Goal: Information Seeking & Learning: Learn about a topic

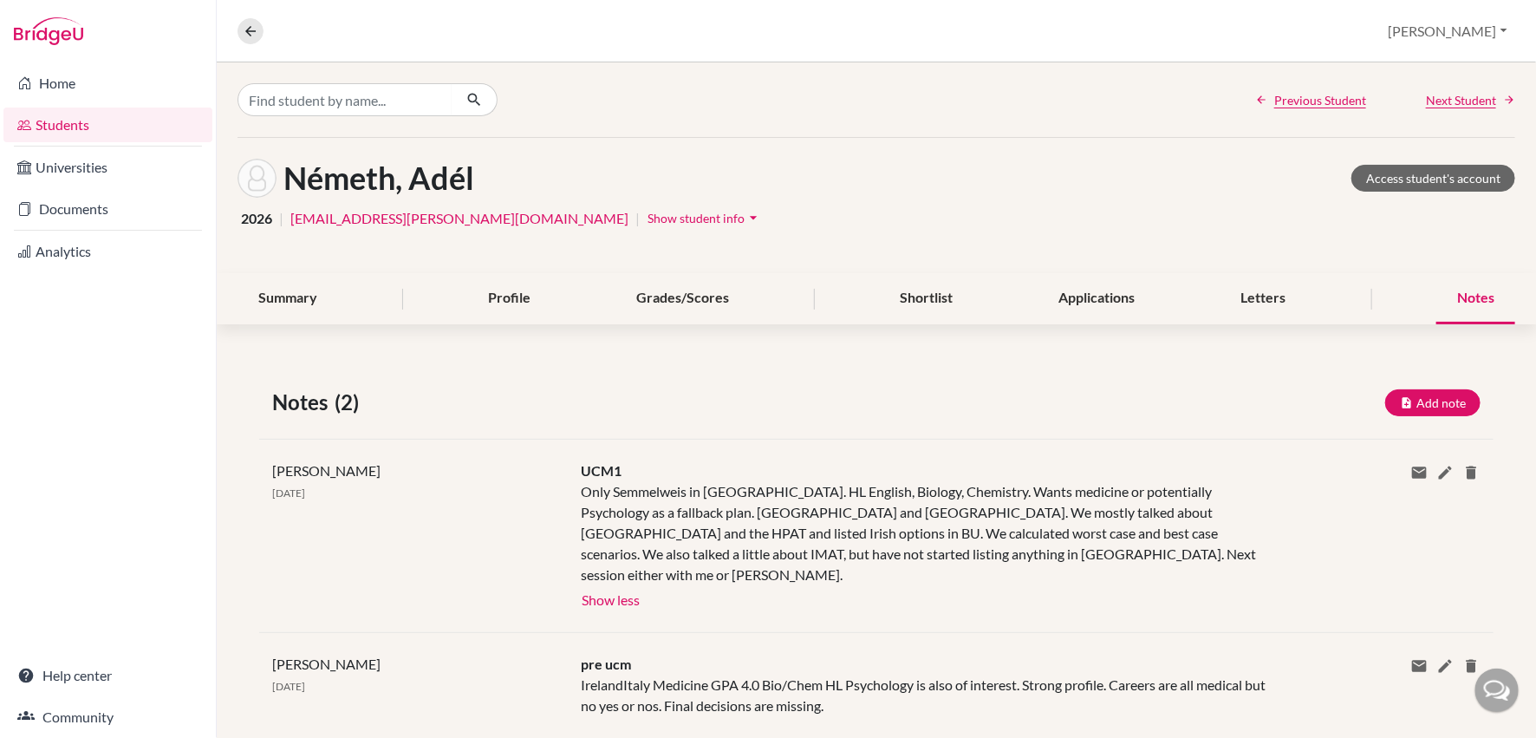
click at [88, 126] on link "Students" at bounding box center [107, 124] width 209 height 35
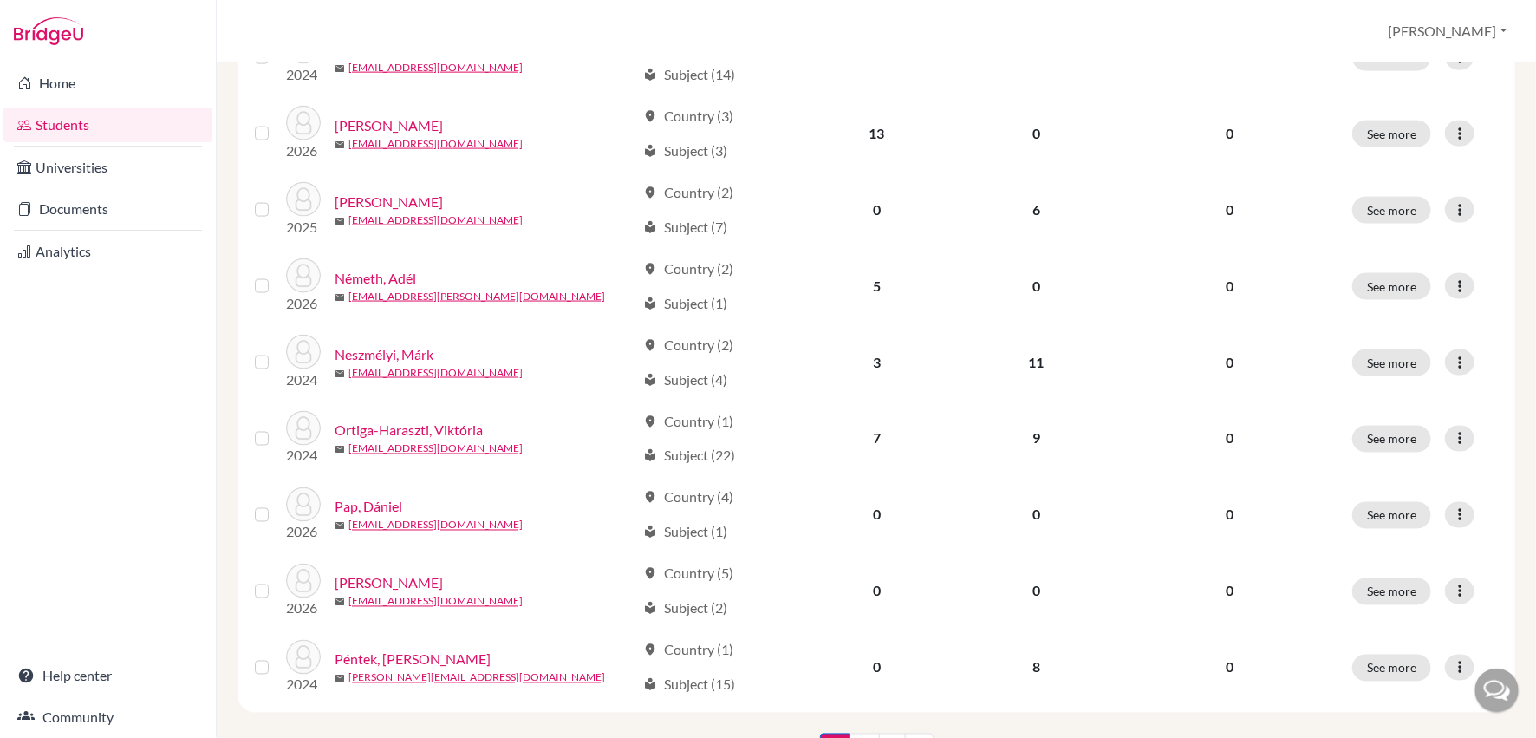
scroll to position [1242, 0]
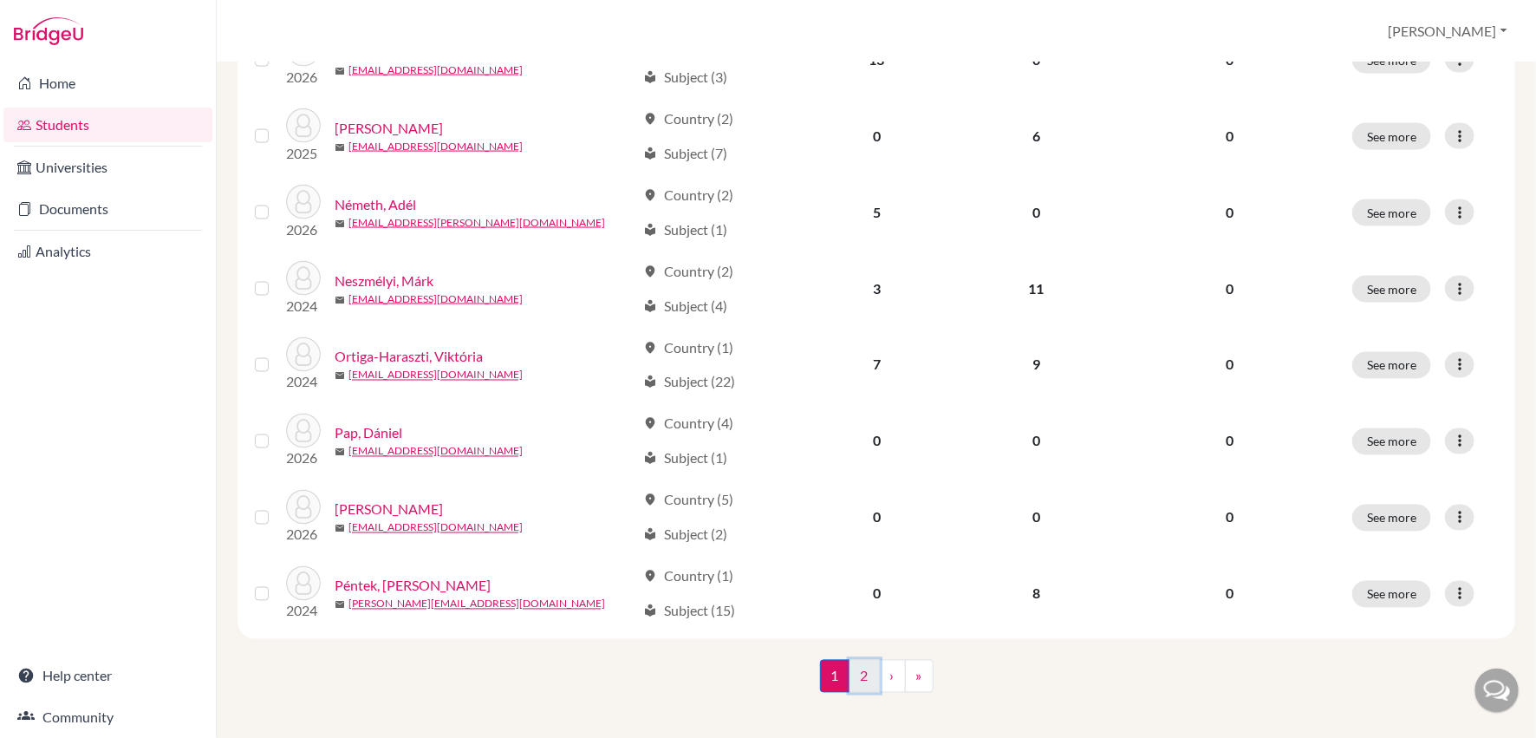
click at [866, 666] on link "2" at bounding box center [865, 676] width 30 height 33
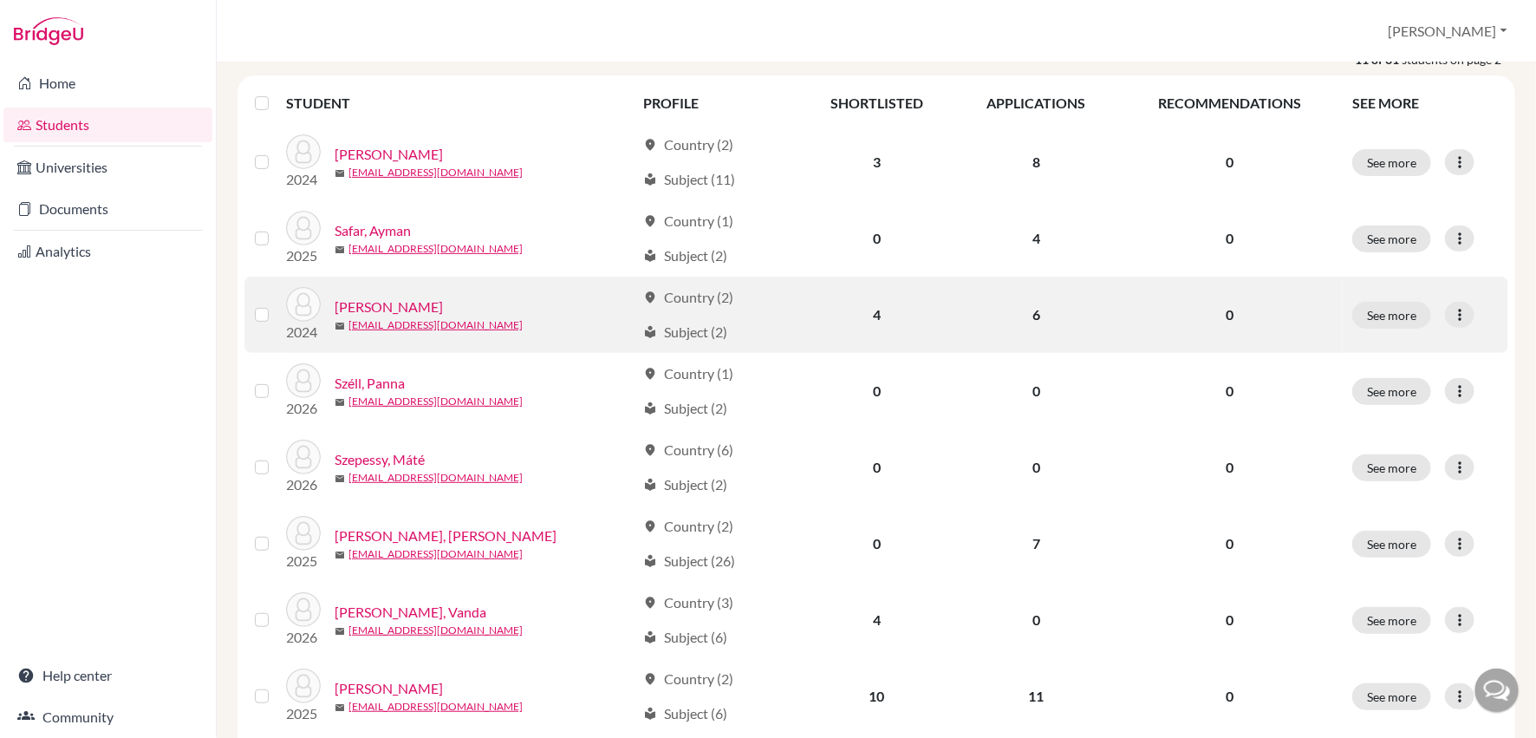
scroll to position [244, 0]
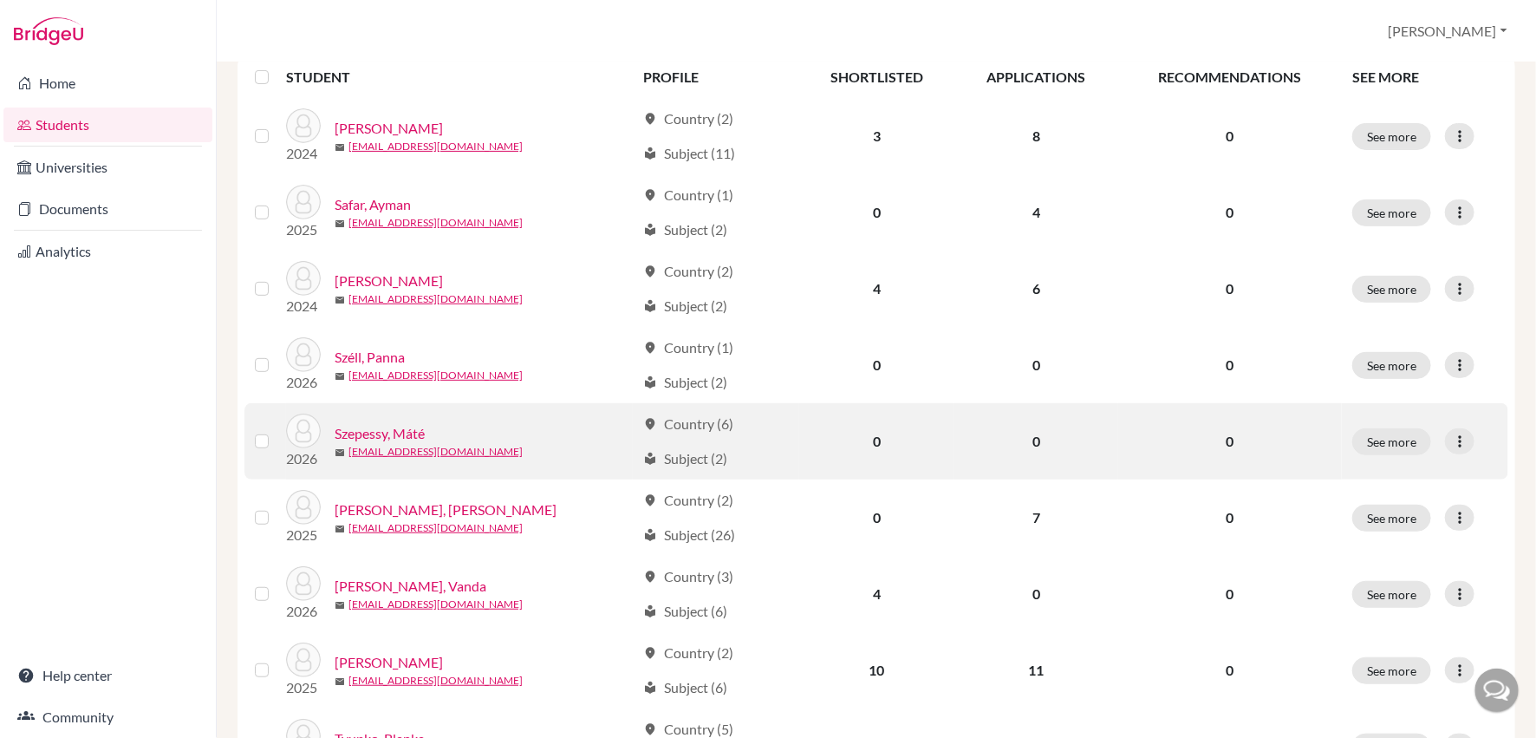
click at [411, 429] on link "Szepessy, Máté" at bounding box center [380, 433] width 90 height 21
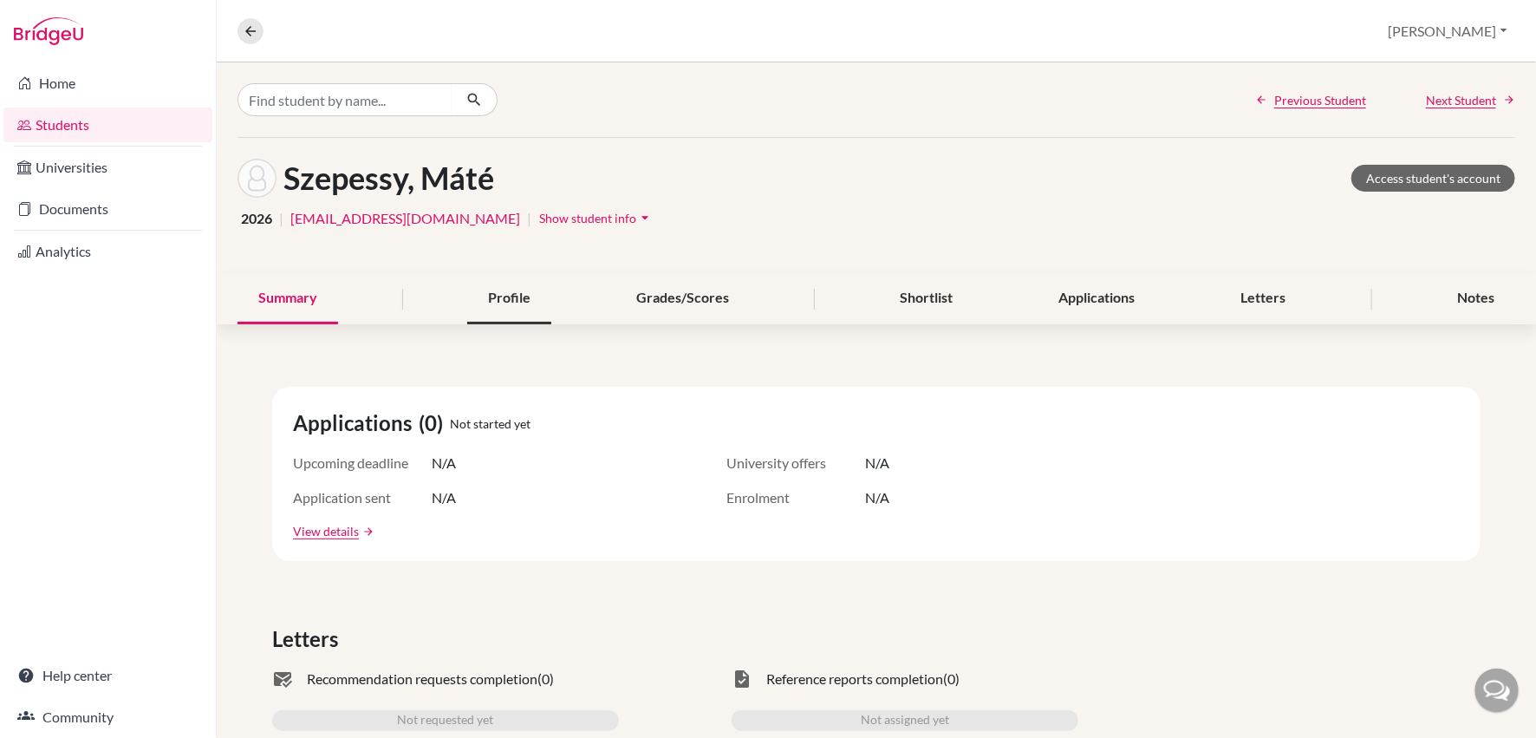
click at [501, 294] on div "Profile" at bounding box center [509, 298] width 84 height 51
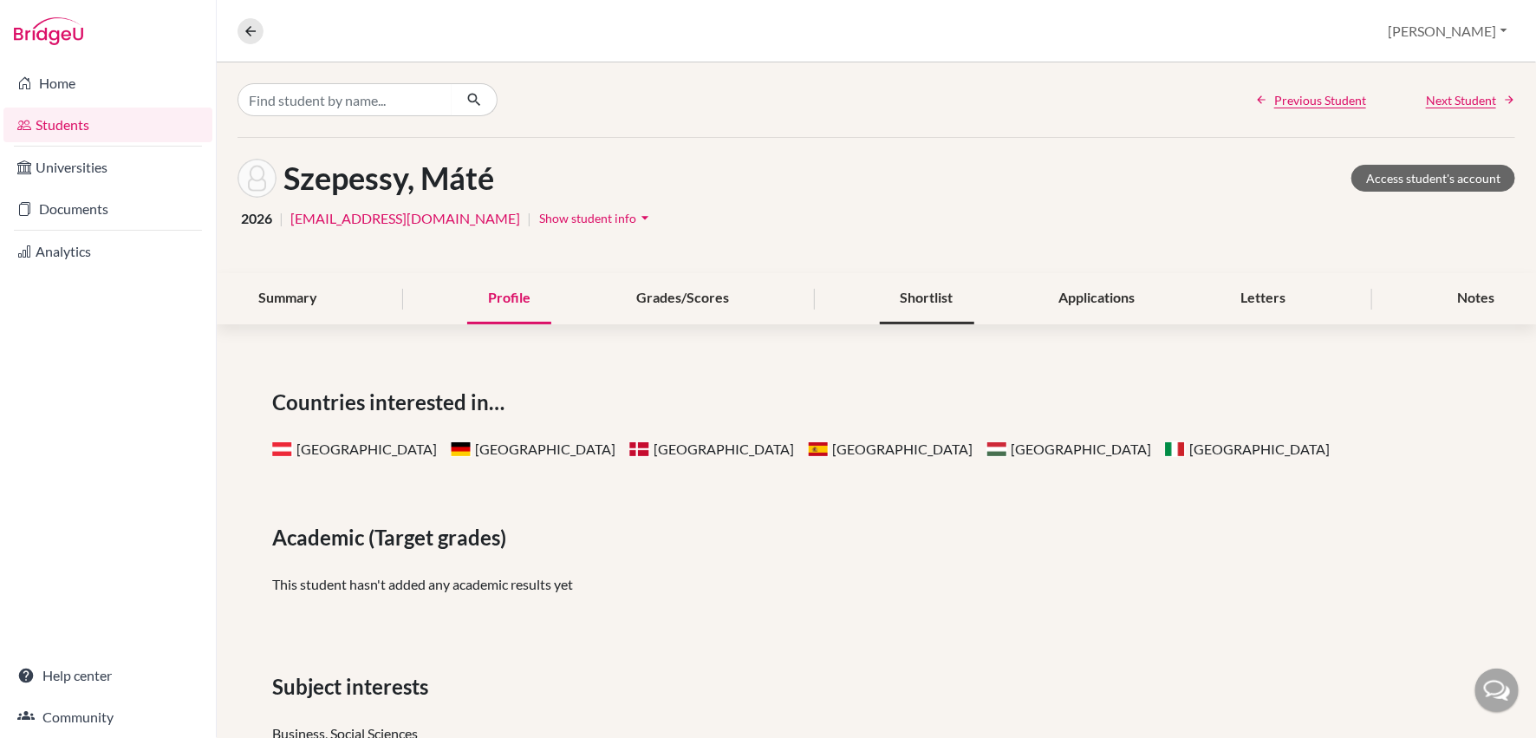
click at [928, 304] on div "Shortlist" at bounding box center [927, 298] width 94 height 51
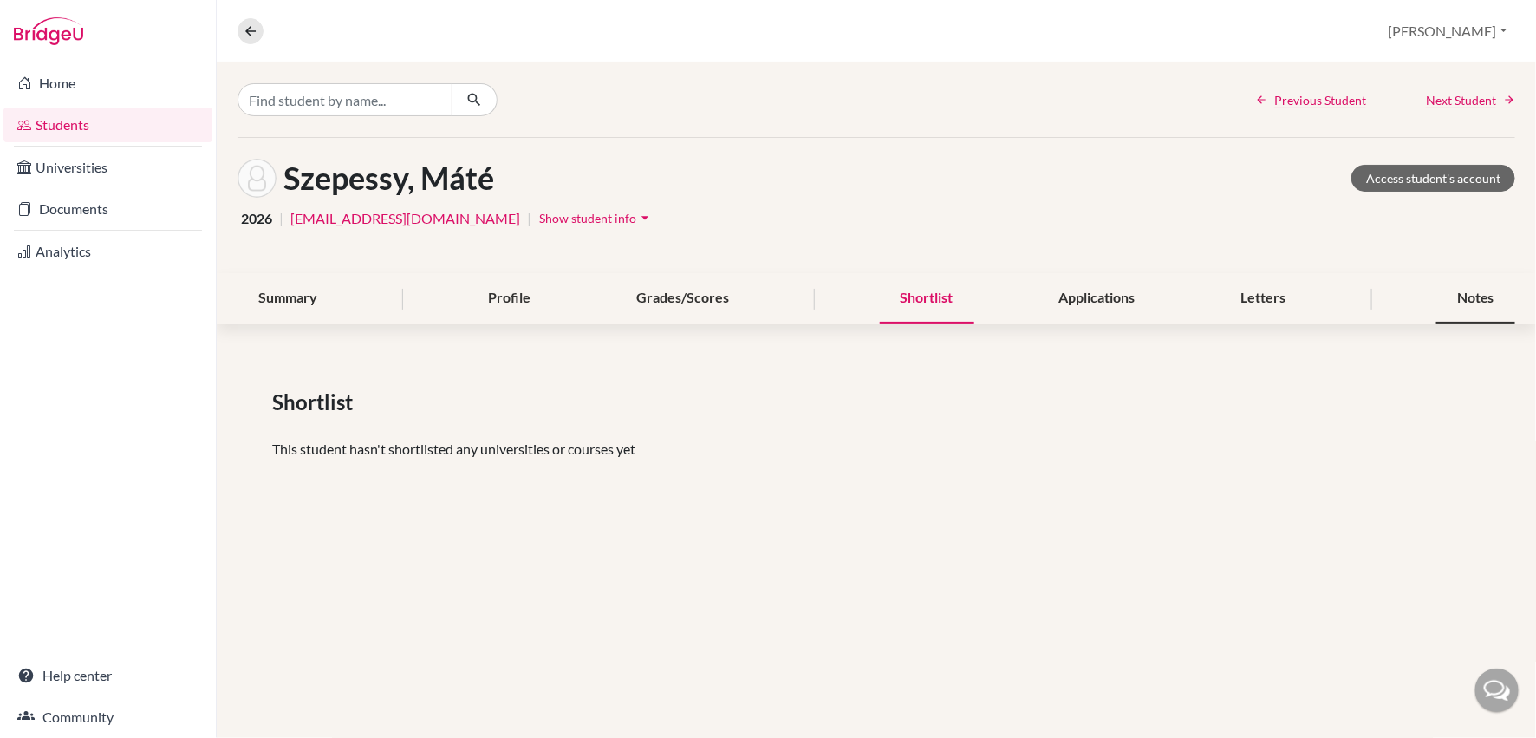
click at [1488, 302] on div "Notes" at bounding box center [1475, 298] width 79 height 51
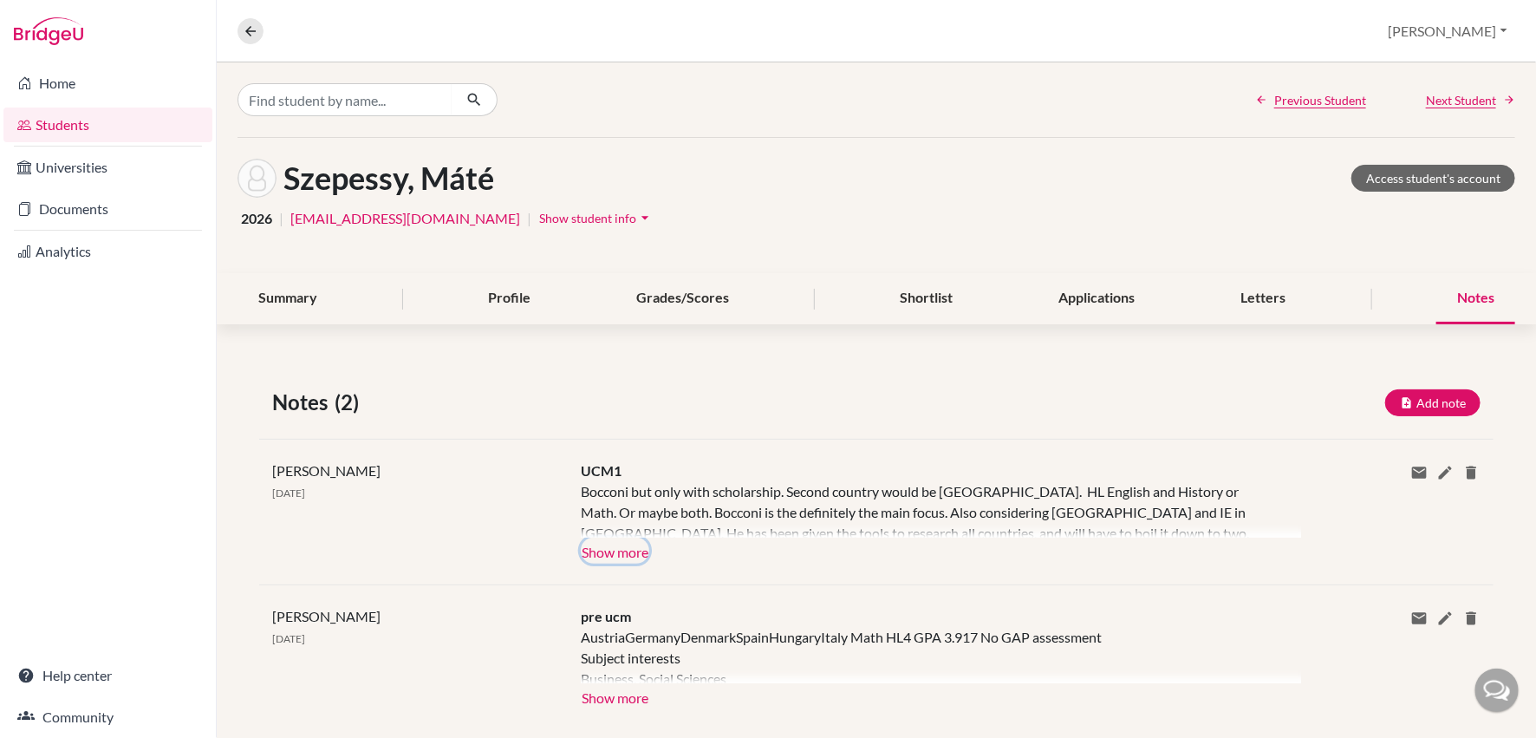
click at [613, 553] on button "Show more" at bounding box center [615, 550] width 68 height 26
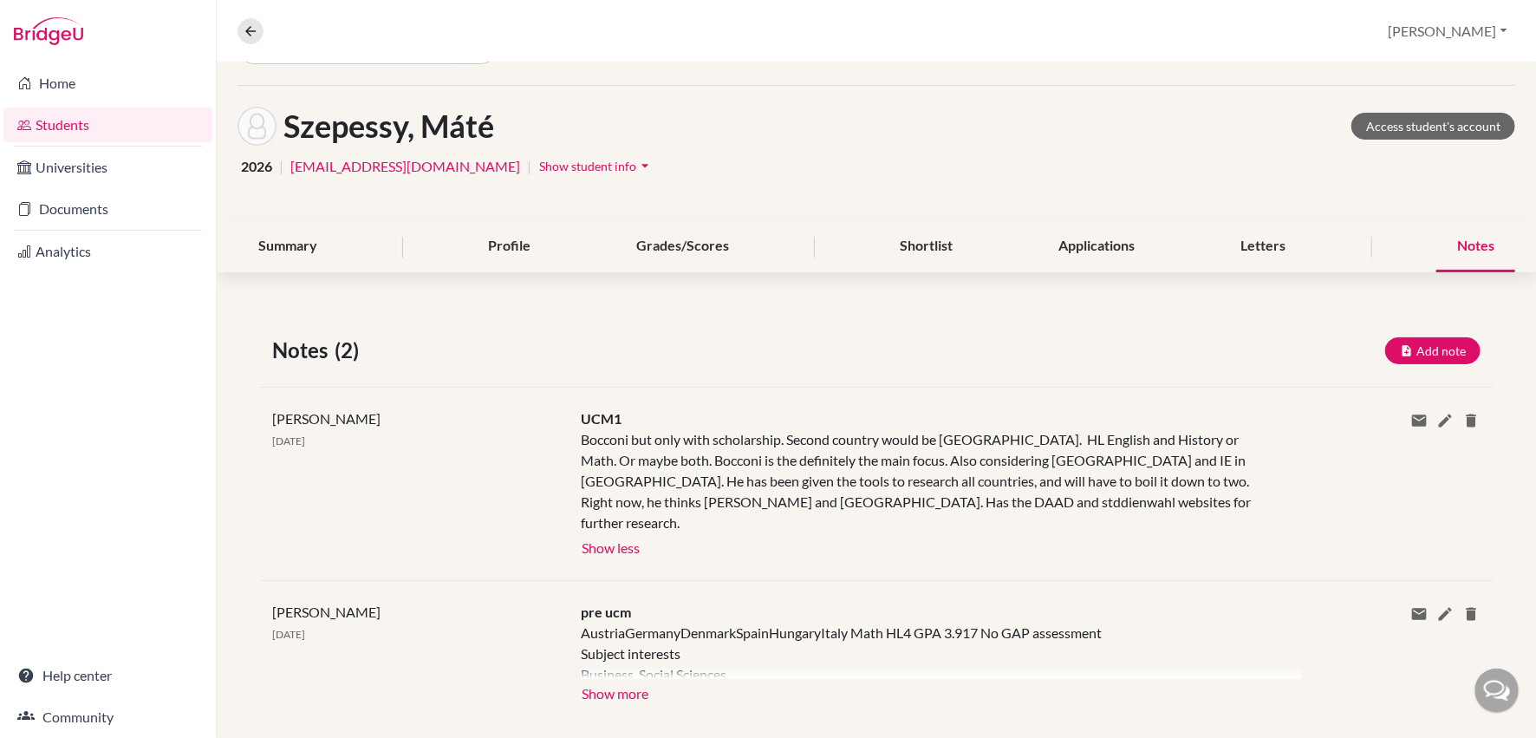
scroll to position [56, 0]
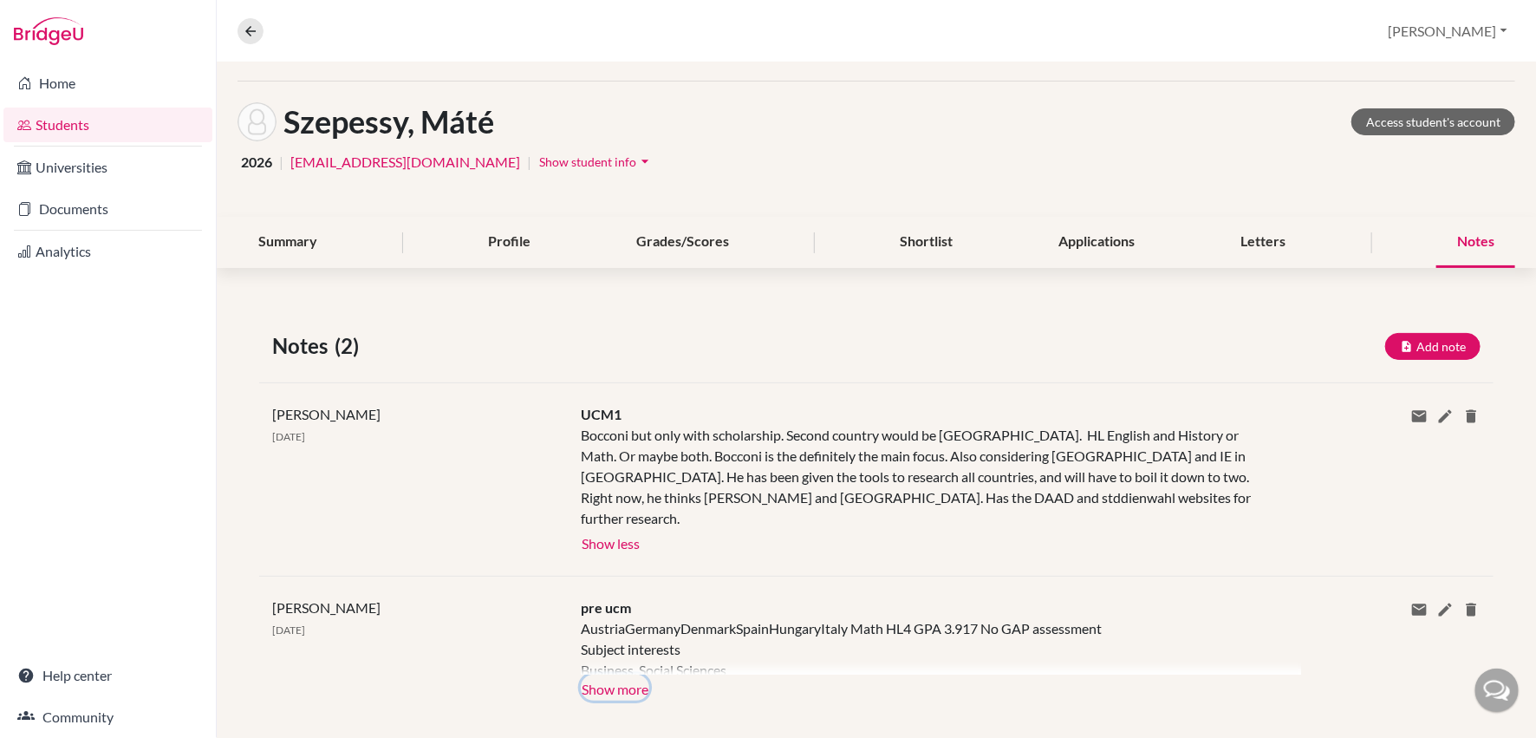
click at [619, 674] on button "Show more" at bounding box center [615, 687] width 68 height 26
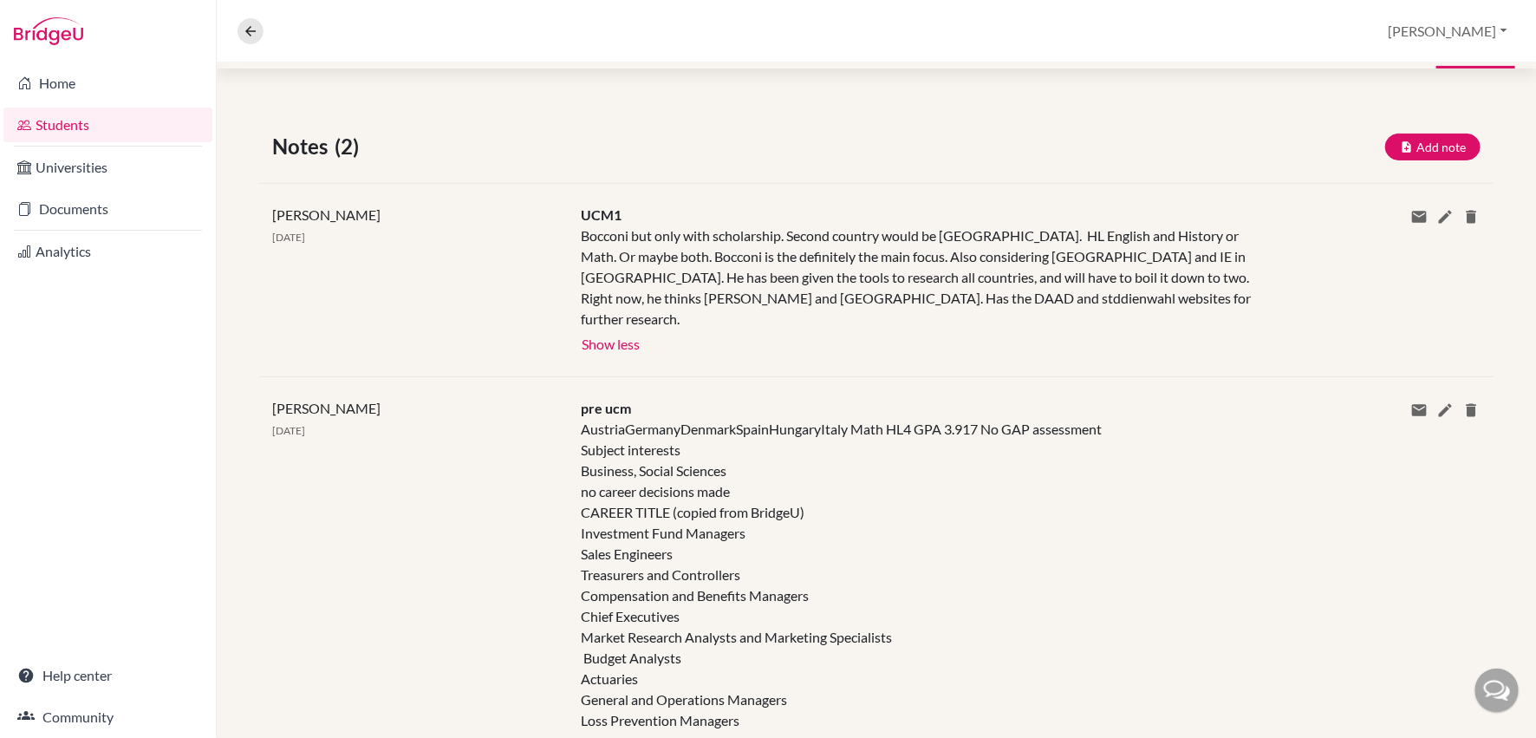
scroll to position [0, 0]
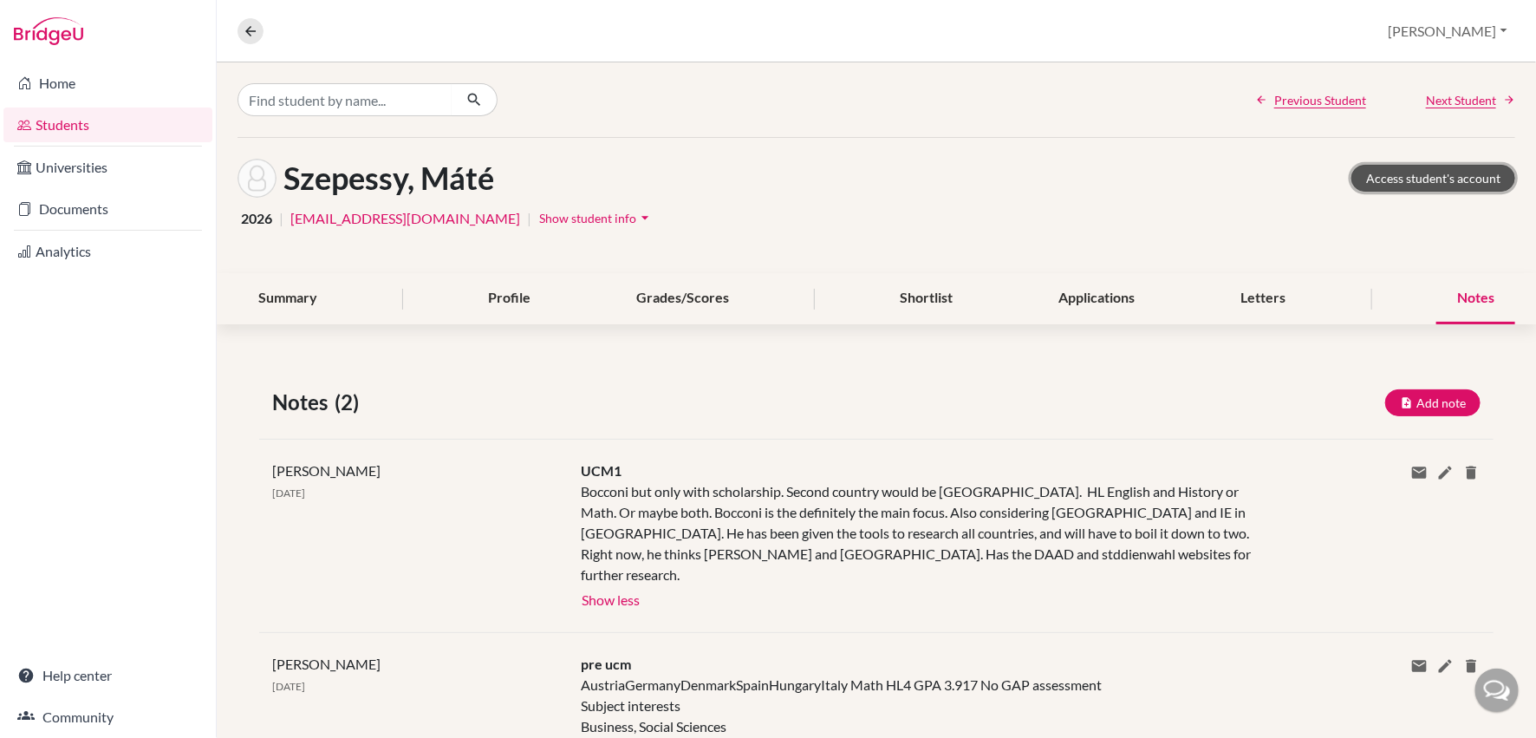
click at [1414, 175] on link "Access student's account" at bounding box center [1434, 178] width 164 height 27
